Goal: Task Accomplishment & Management: Manage account settings

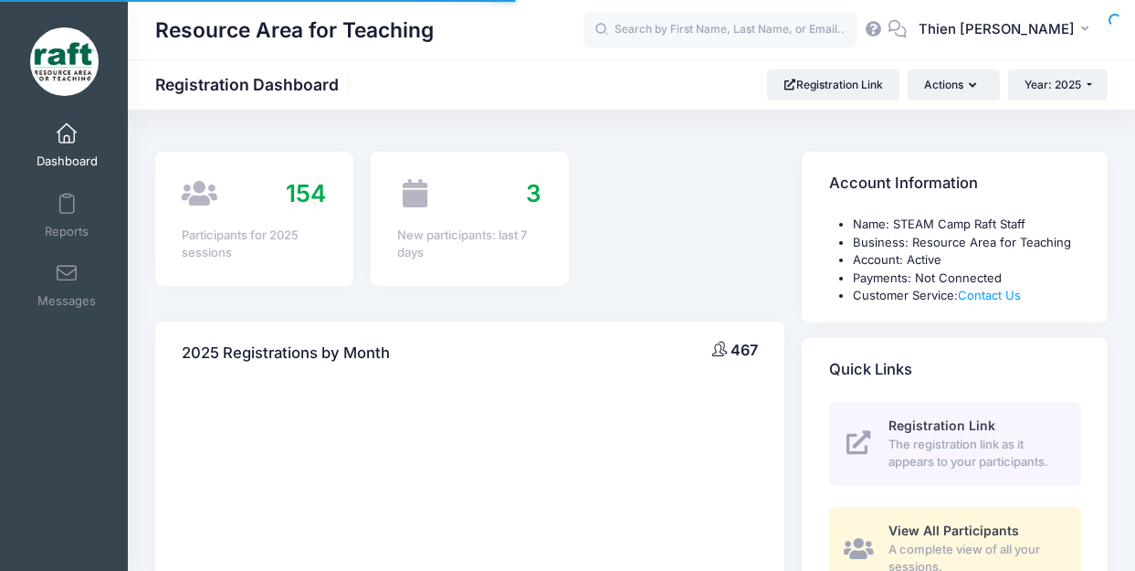
select select
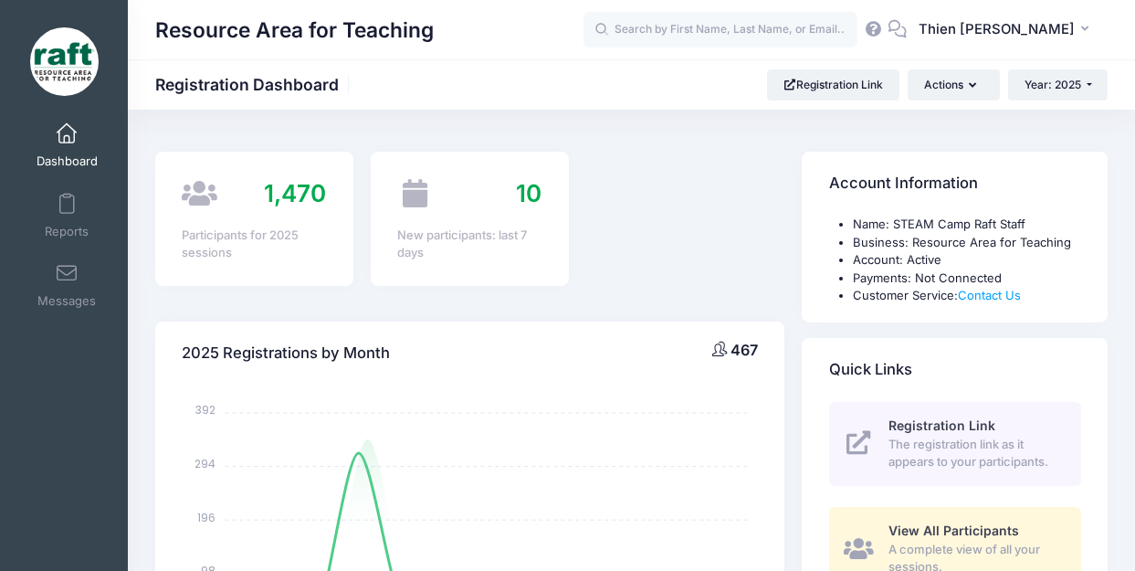
click at [921, 528] on span "View All Participants" at bounding box center [953, 530] width 131 height 16
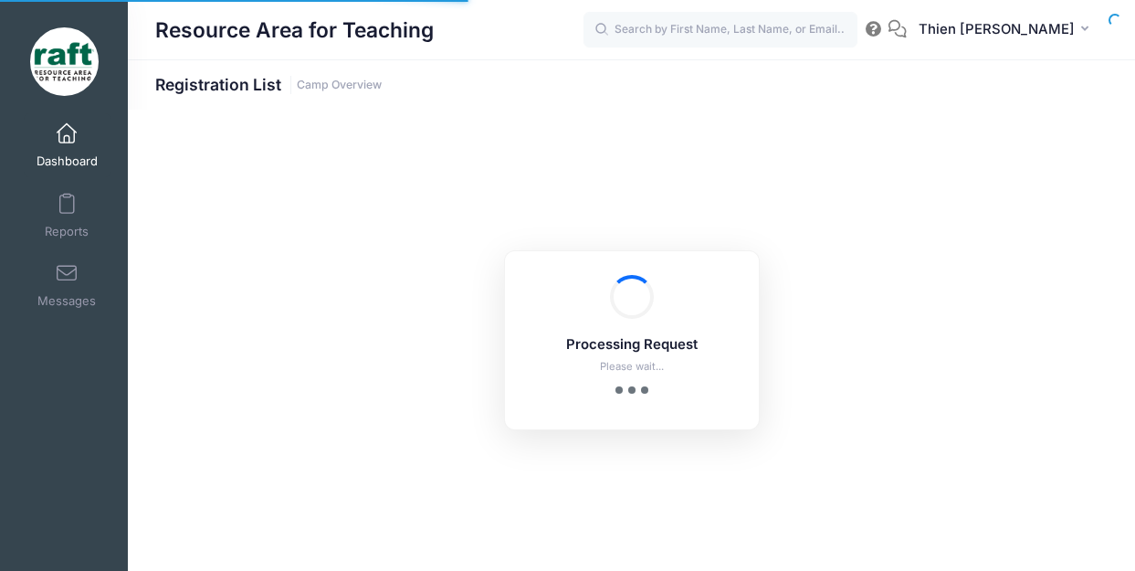
select select "10"
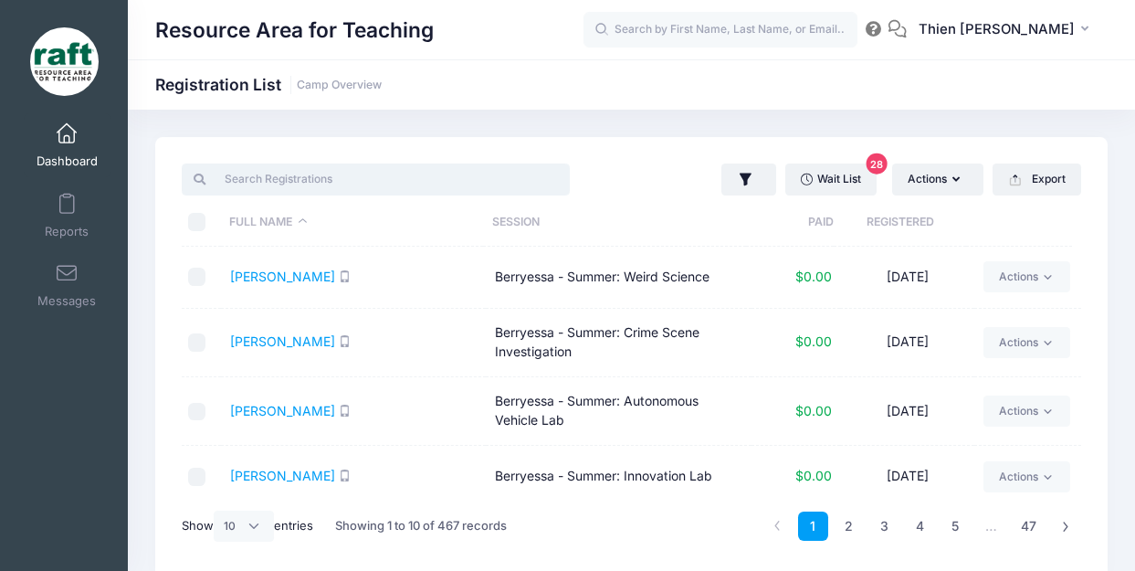
click at [388, 184] on input "search" at bounding box center [376, 178] width 388 height 31
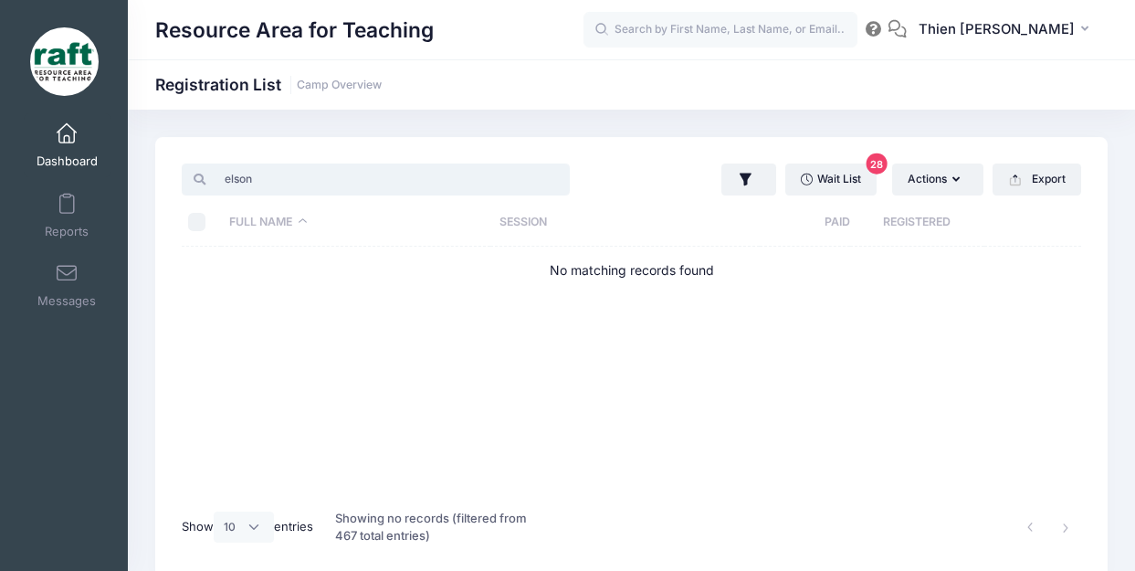
click at [382, 184] on input "elson" at bounding box center [376, 178] width 388 height 31
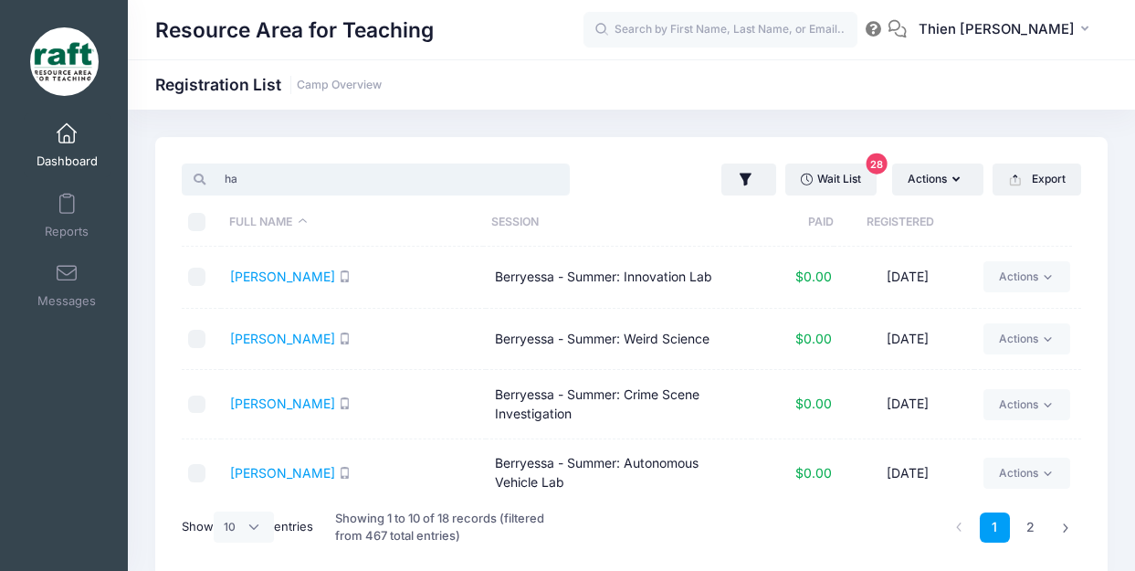
type input "h"
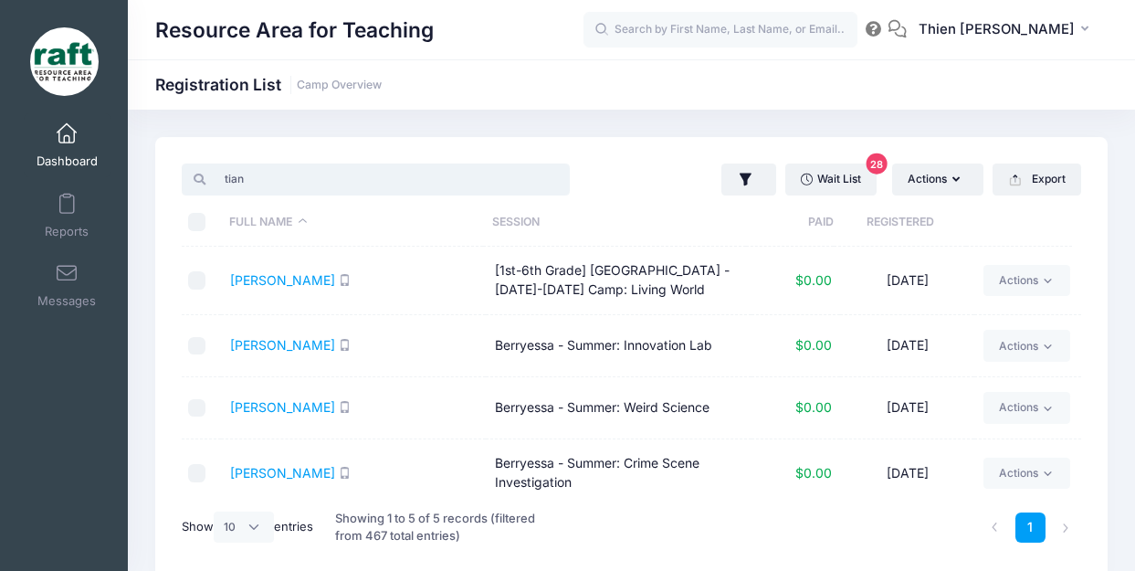
type input "tian"
click at [81, 145] on link "Dashboard" at bounding box center [67, 145] width 87 height 64
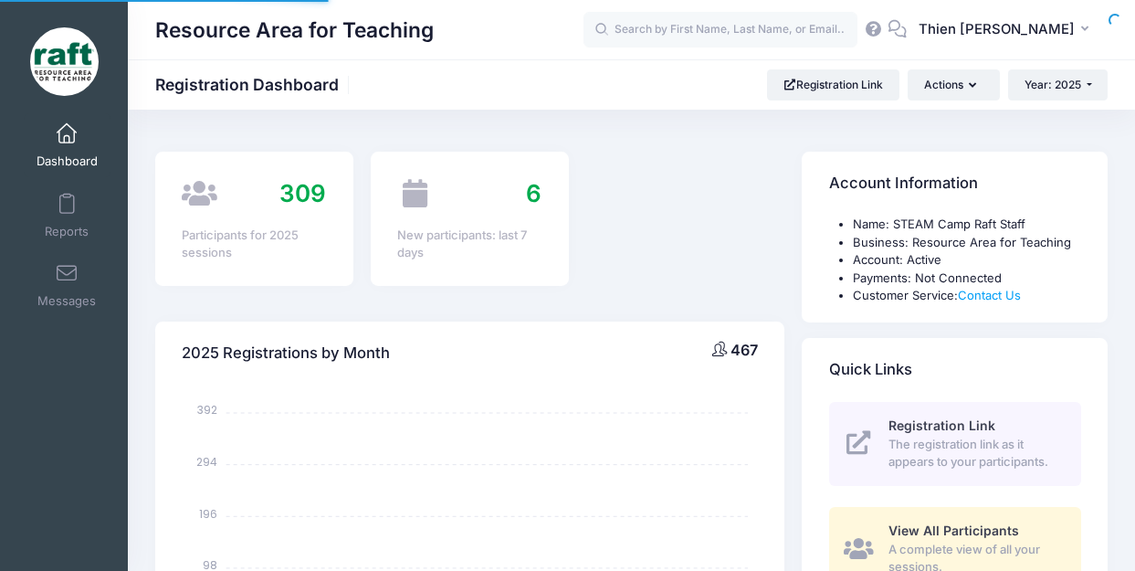
select select
